Goal: Information Seeking & Learning: Learn about a topic

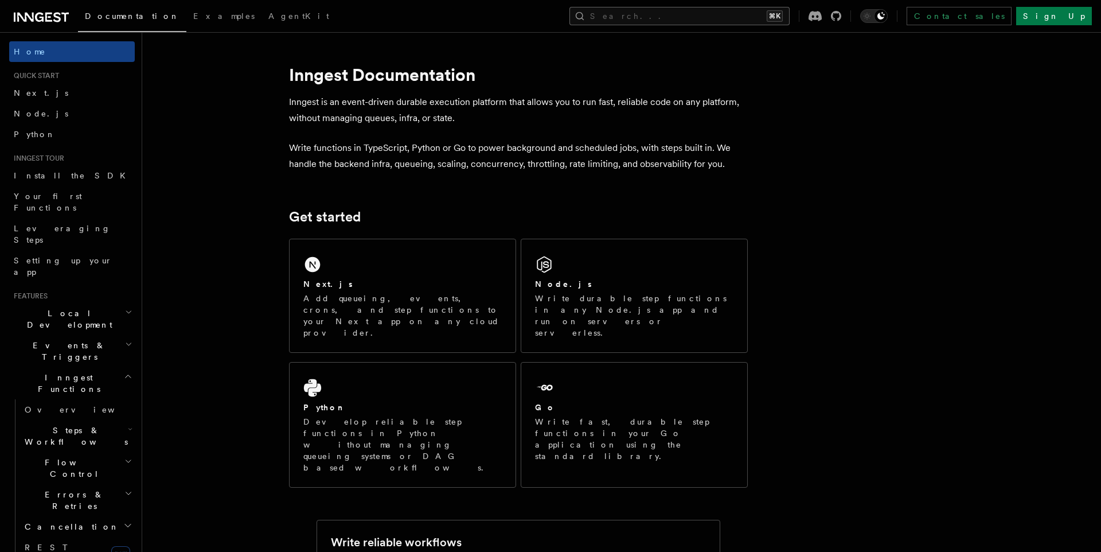
click at [668, 15] on button "Search... ⌘K" at bounding box center [679, 16] width 220 height 18
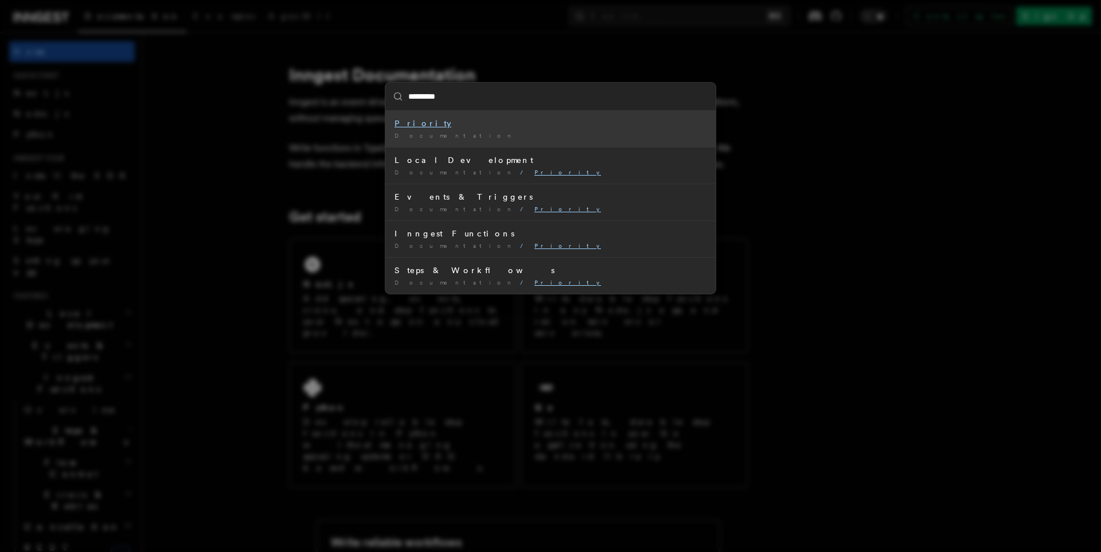
type input "********"
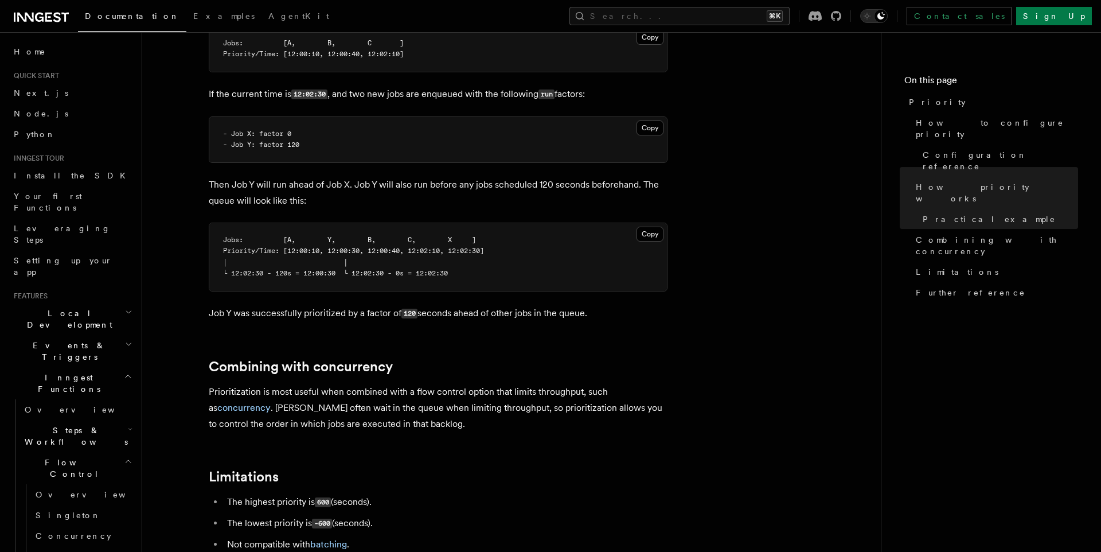
scroll to position [924, 0]
click at [64, 490] on span "Overview" at bounding box center [95, 494] width 118 height 9
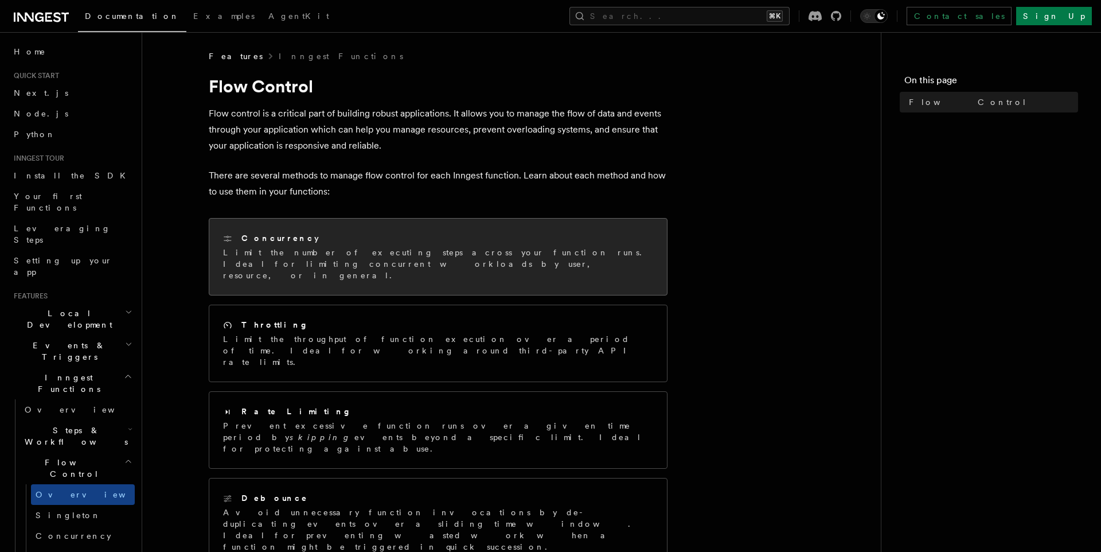
click at [315, 253] on p "Limit the number of executing steps across your function runs. Ideal for limiti…" at bounding box center [438, 264] width 430 height 34
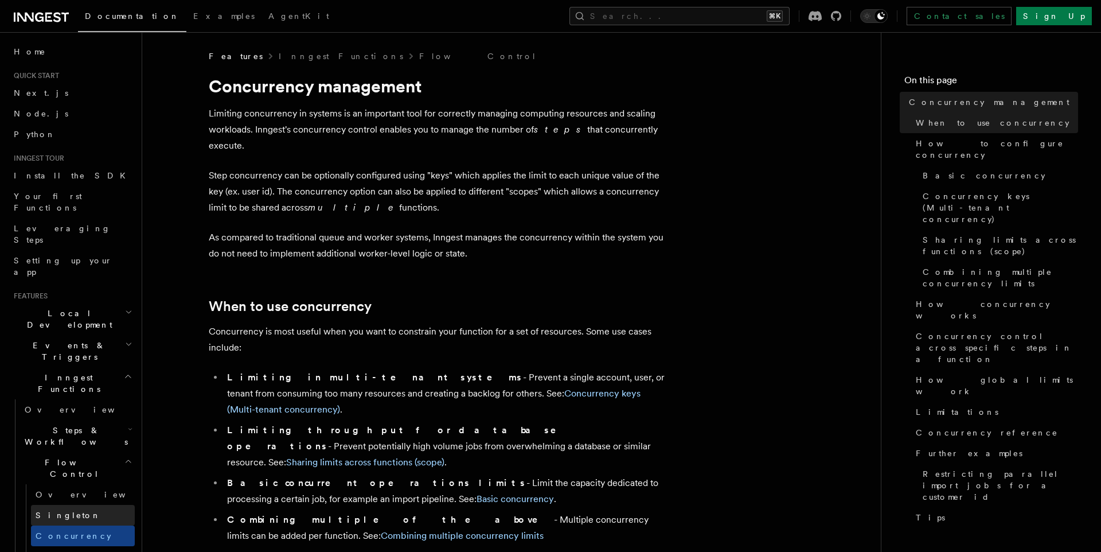
click at [63, 510] on span "Singleton" at bounding box center [68, 514] width 65 height 9
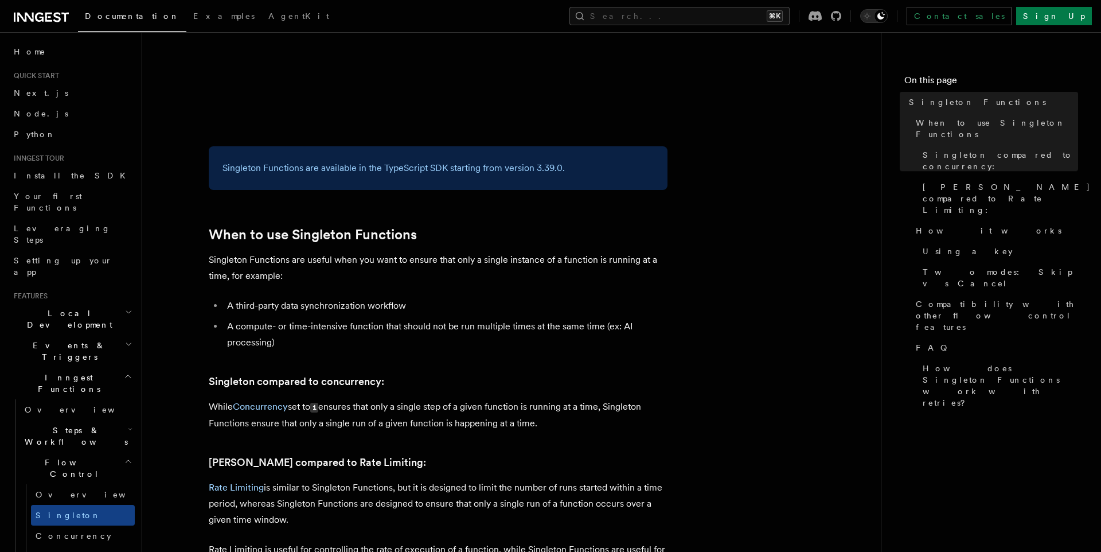
scroll to position [266, 0]
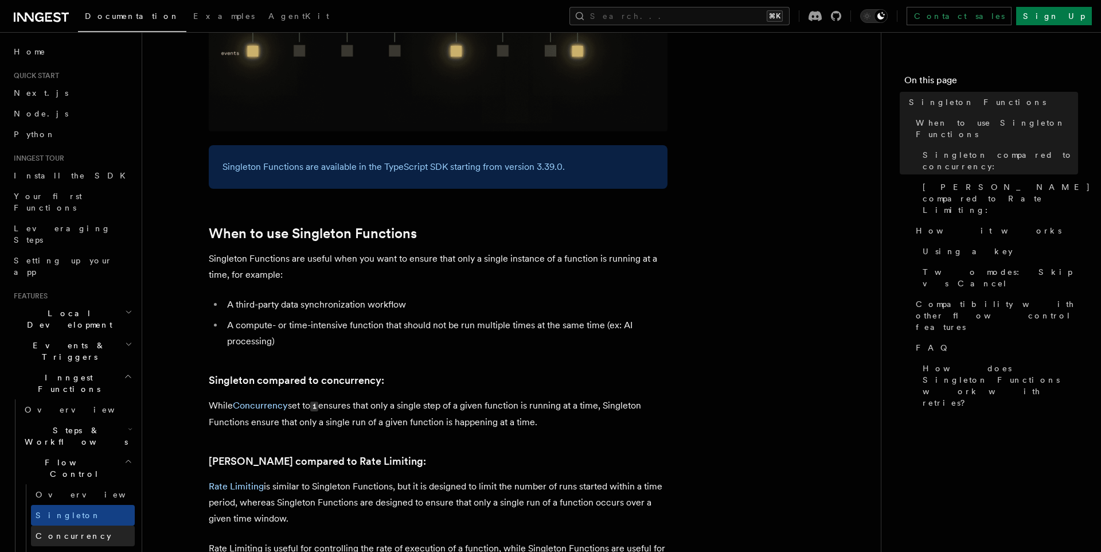
click at [79, 525] on link "Concurrency" at bounding box center [83, 535] width 104 height 21
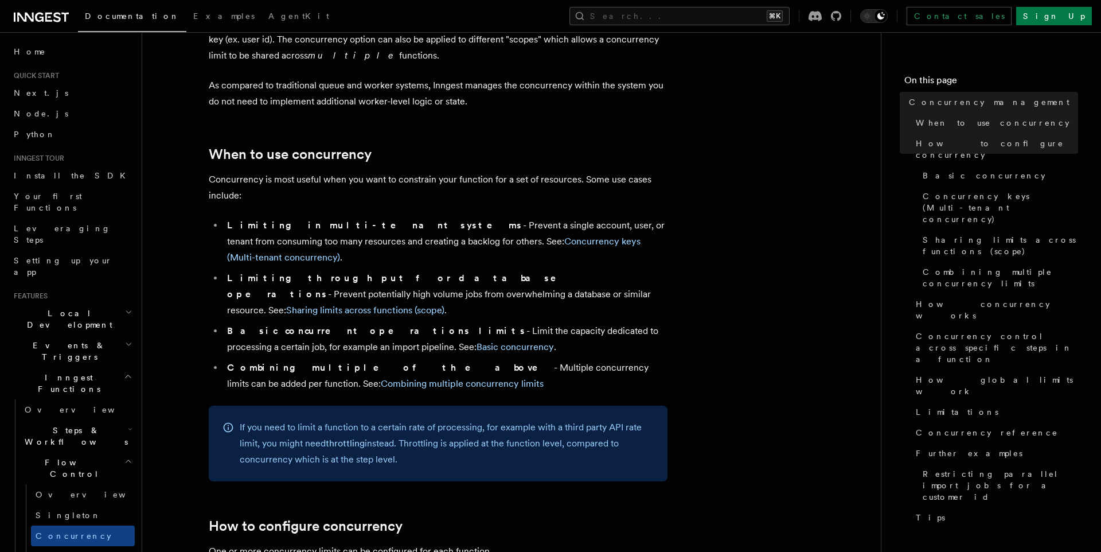
scroll to position [153, 0]
click at [73, 546] on link "Throttling" at bounding box center [83, 556] width 104 height 21
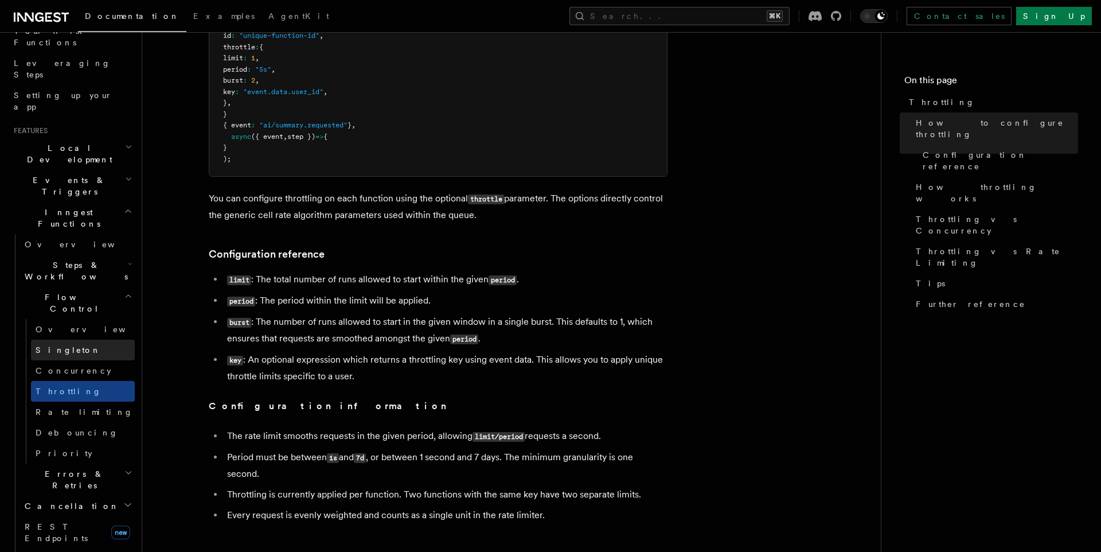
scroll to position [166, 0]
click at [75, 442] on link "Priority" at bounding box center [83, 452] width 104 height 21
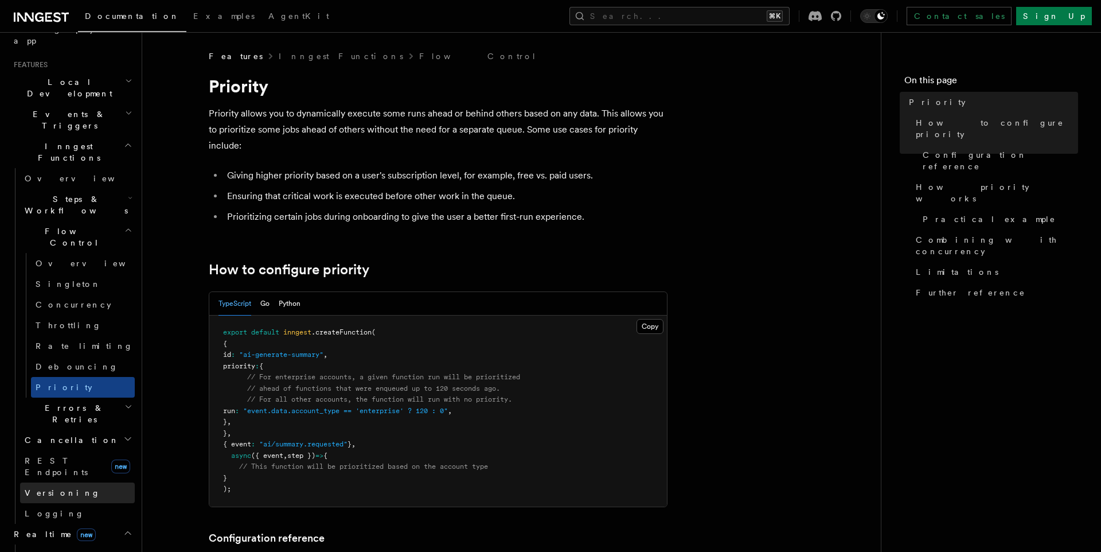
scroll to position [234, 0]
click at [79, 541] on link "Overview" at bounding box center [77, 551] width 115 height 21
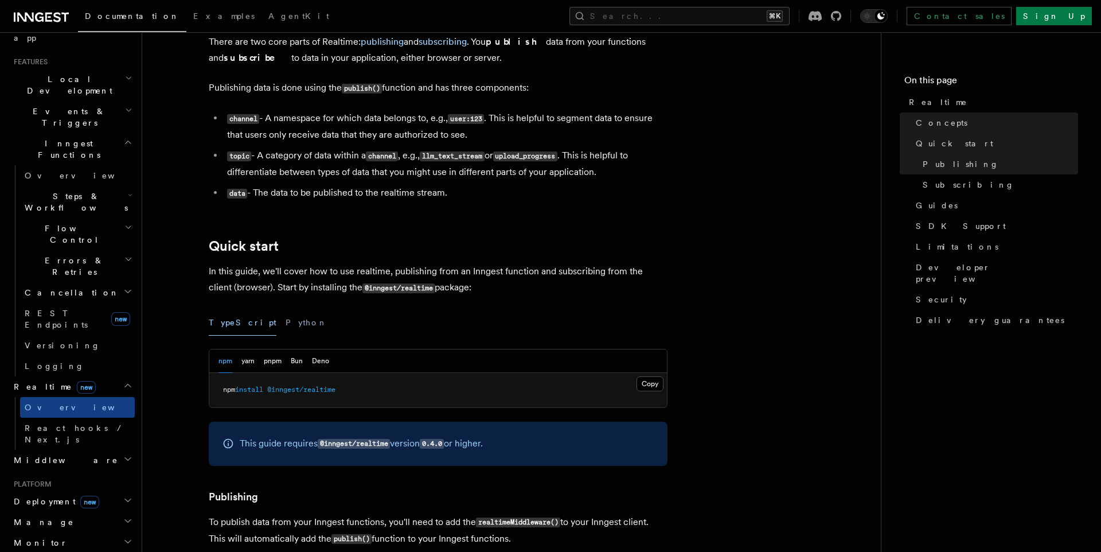
scroll to position [307, 0]
